Goal: Information Seeking & Learning: Learn about a topic

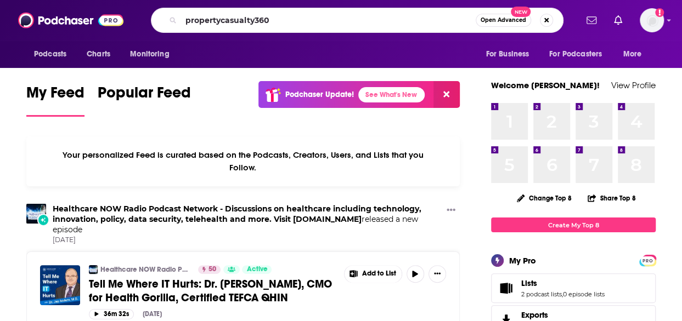
type input "propertycasualty360"
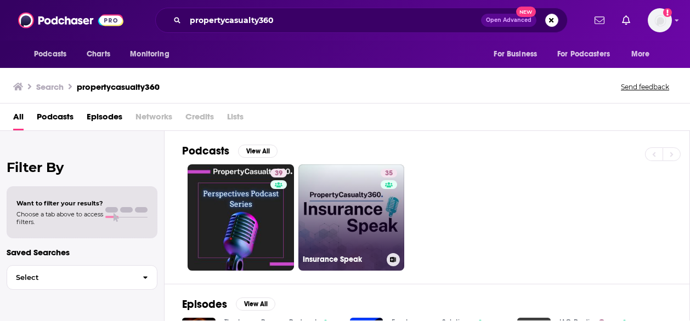
click at [340, 217] on link "35 Insurance Speak" at bounding box center [351, 218] width 106 height 106
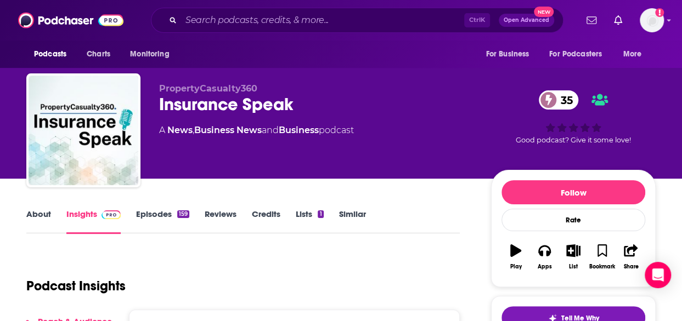
click at [159, 217] on link "Episodes 159" at bounding box center [162, 221] width 53 height 25
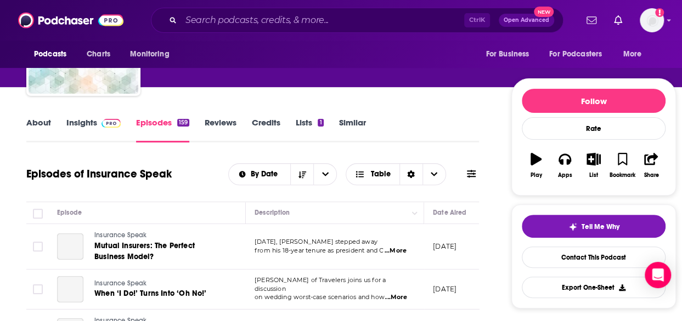
scroll to position [0, 26]
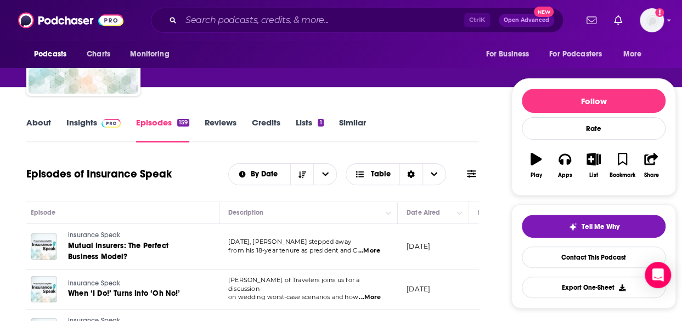
click at [87, 125] on link "Insights" at bounding box center [93, 129] width 54 height 25
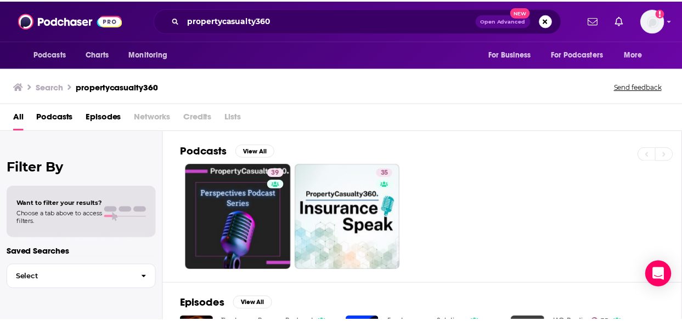
scroll to position [39, 0]
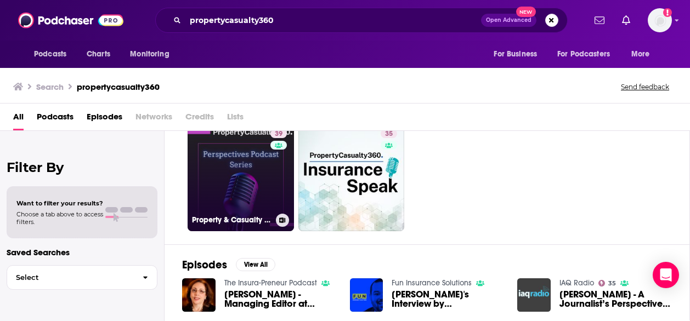
click at [235, 195] on link "39 Property & Casualty 360 Perspectives Podcast" at bounding box center [241, 178] width 106 height 106
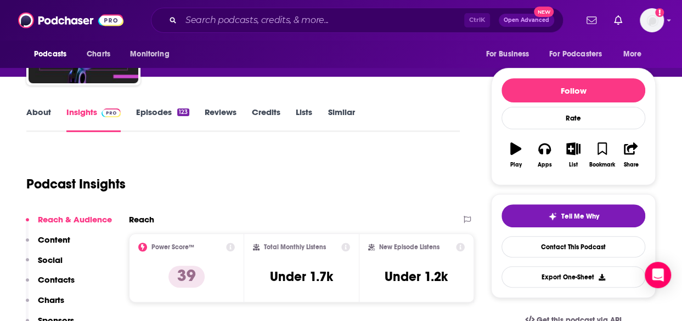
scroll to position [103, 0]
